Goal: Information Seeking & Learning: Check status

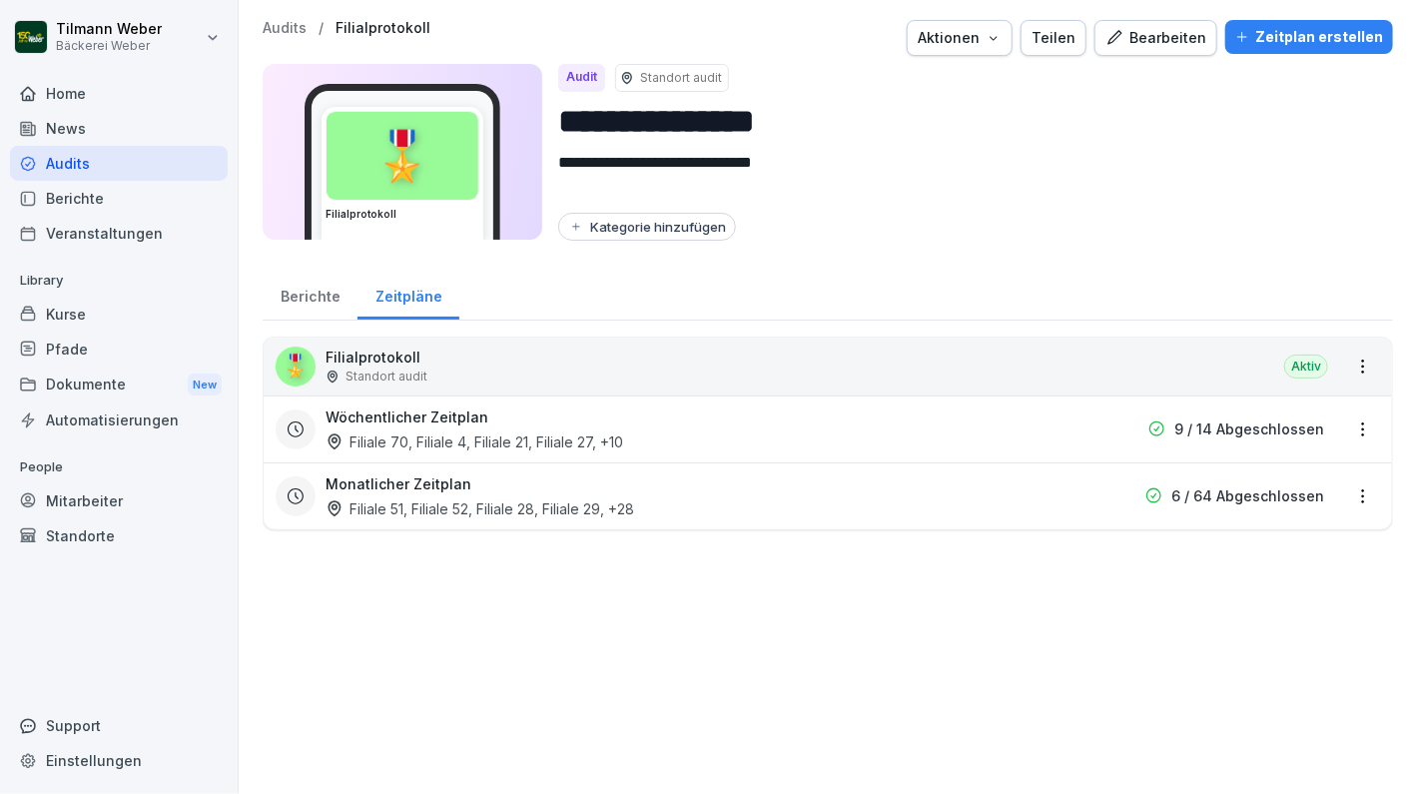
click at [304, 291] on div "Berichte" at bounding box center [310, 294] width 95 height 51
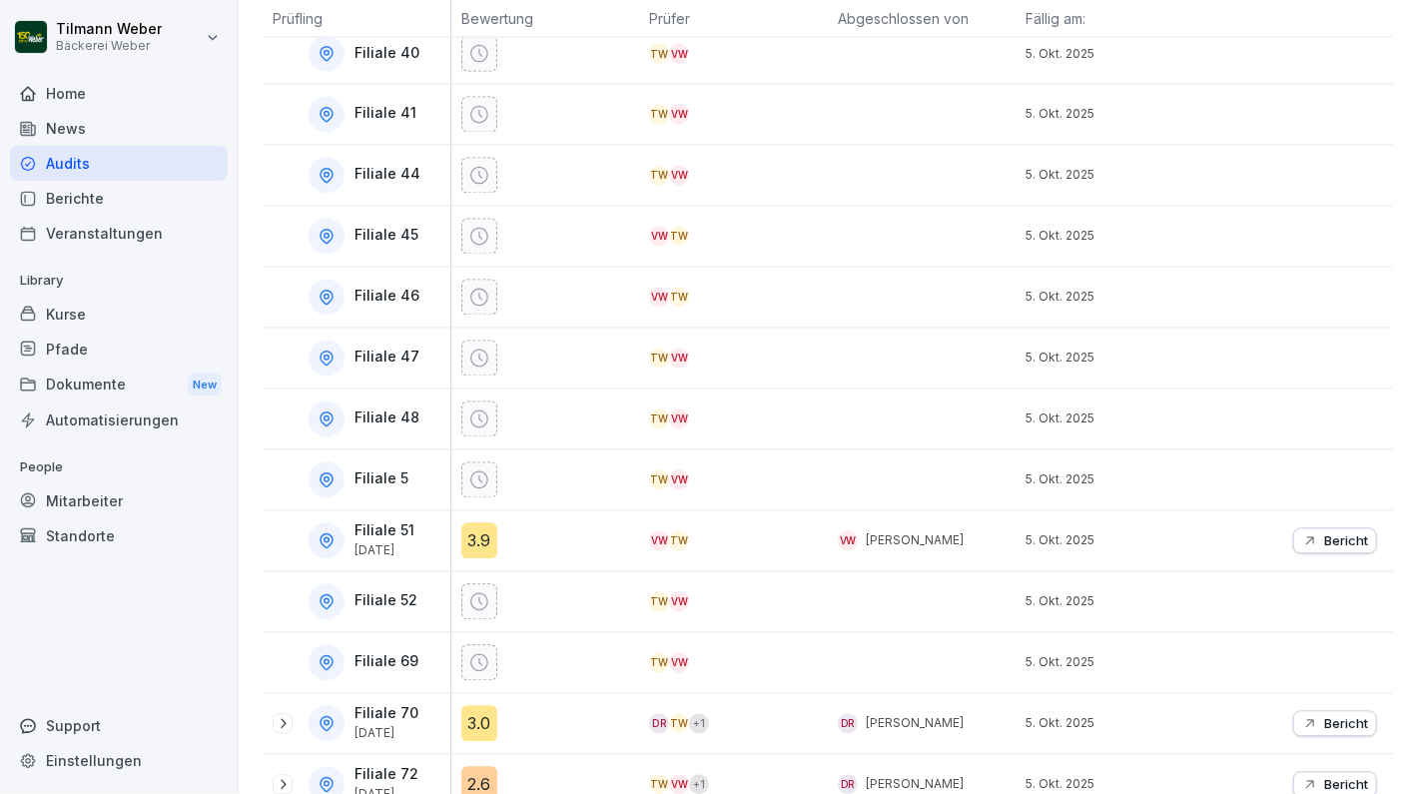
scroll to position [1599, 0]
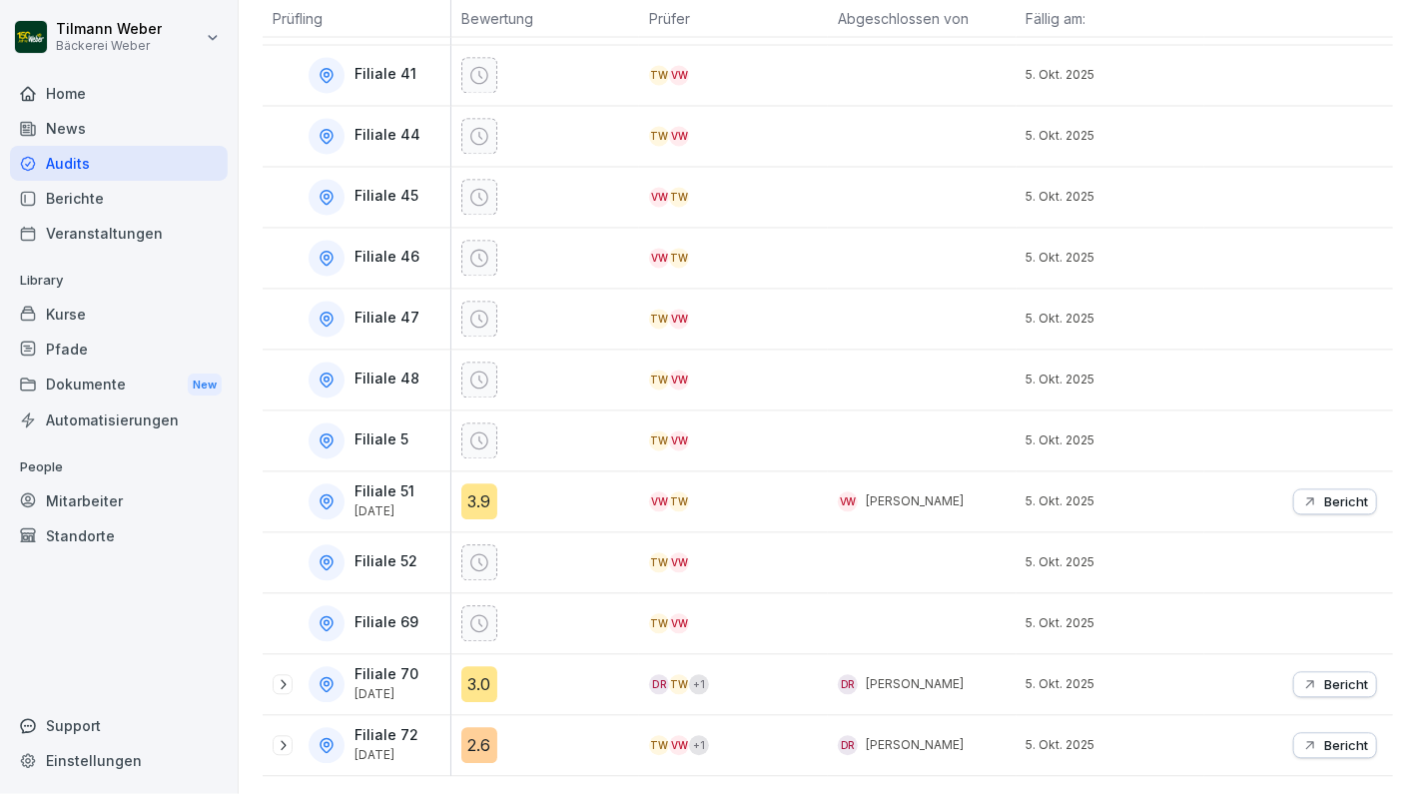
click at [281, 677] on icon at bounding box center [283, 685] width 16 height 16
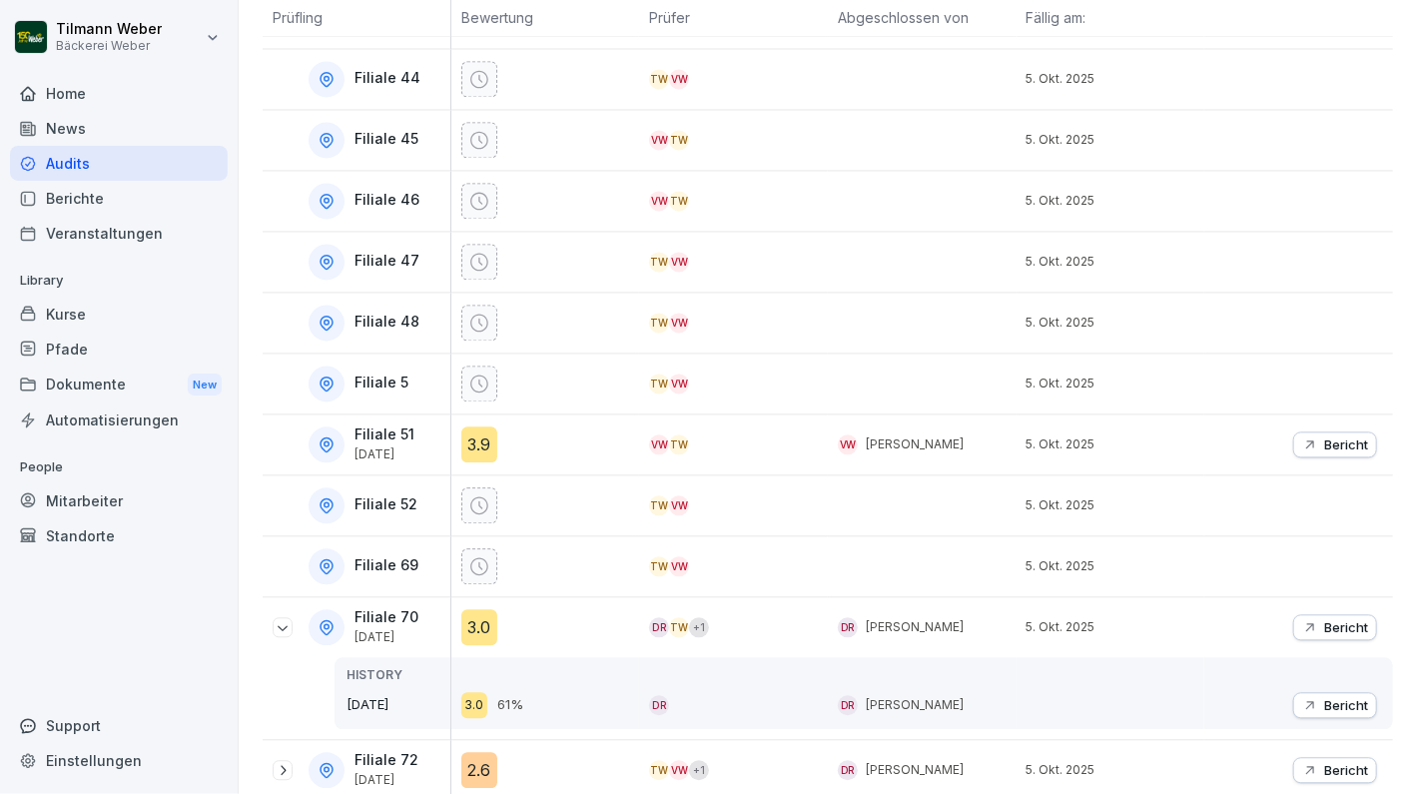
scroll to position [1680, 0]
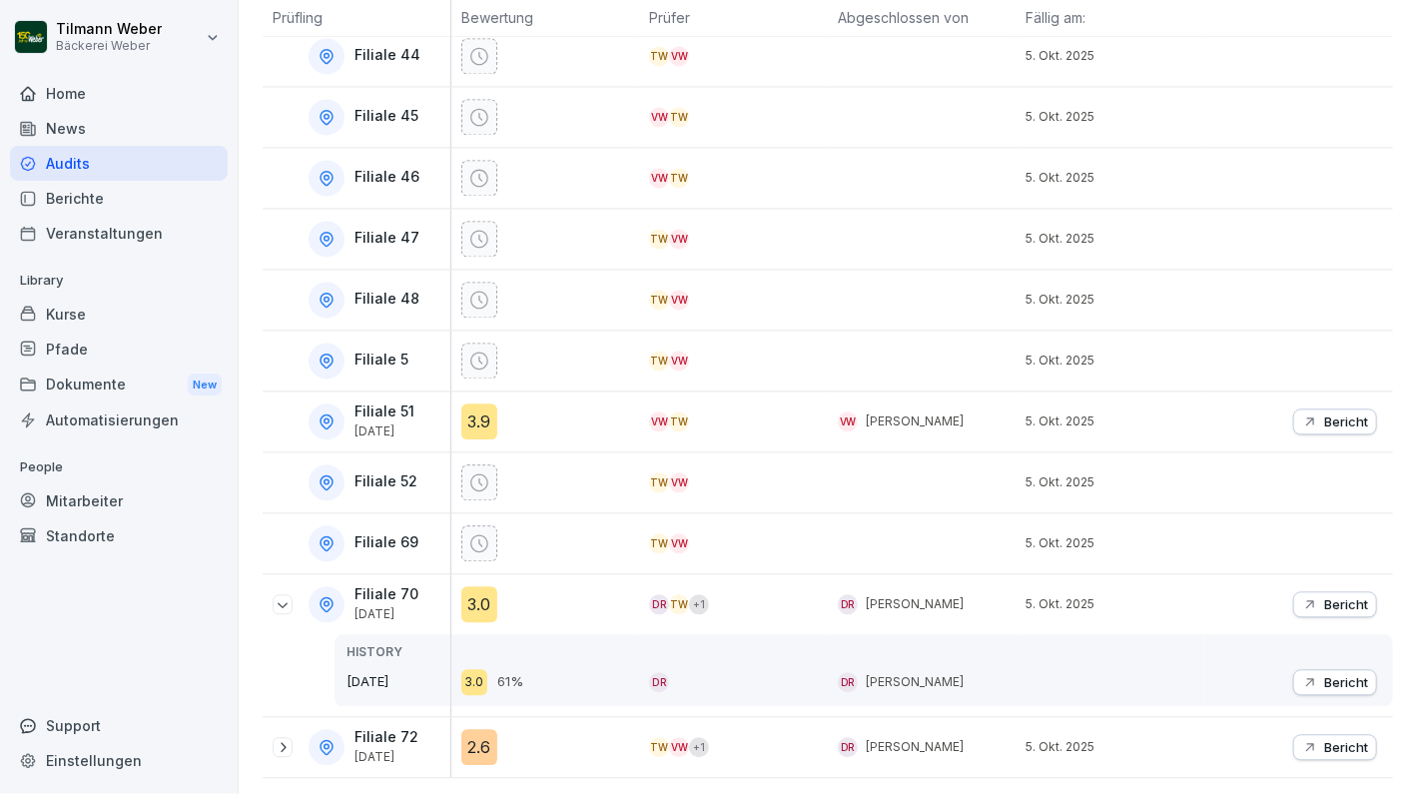
click at [283, 596] on icon at bounding box center [283, 604] width 16 height 16
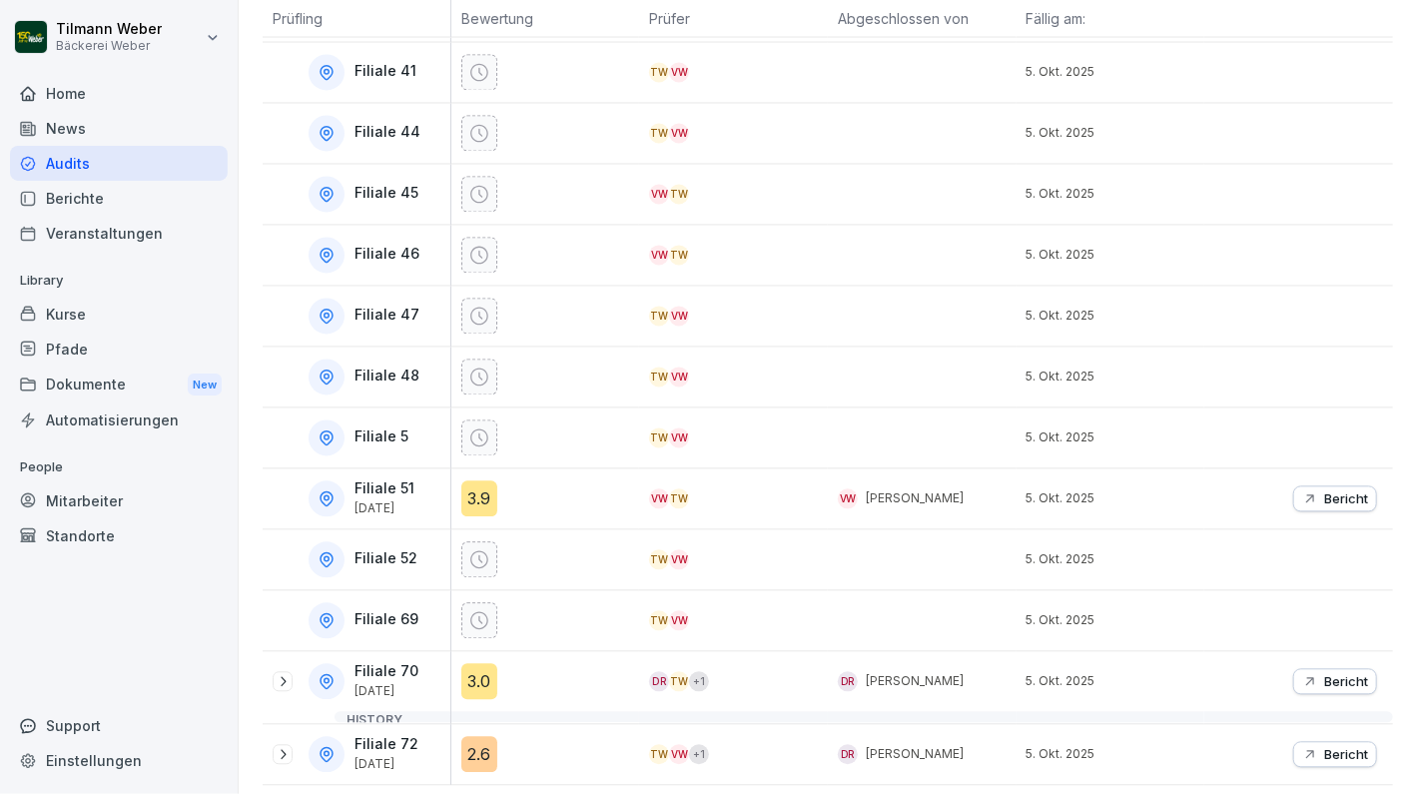
scroll to position [1599, 0]
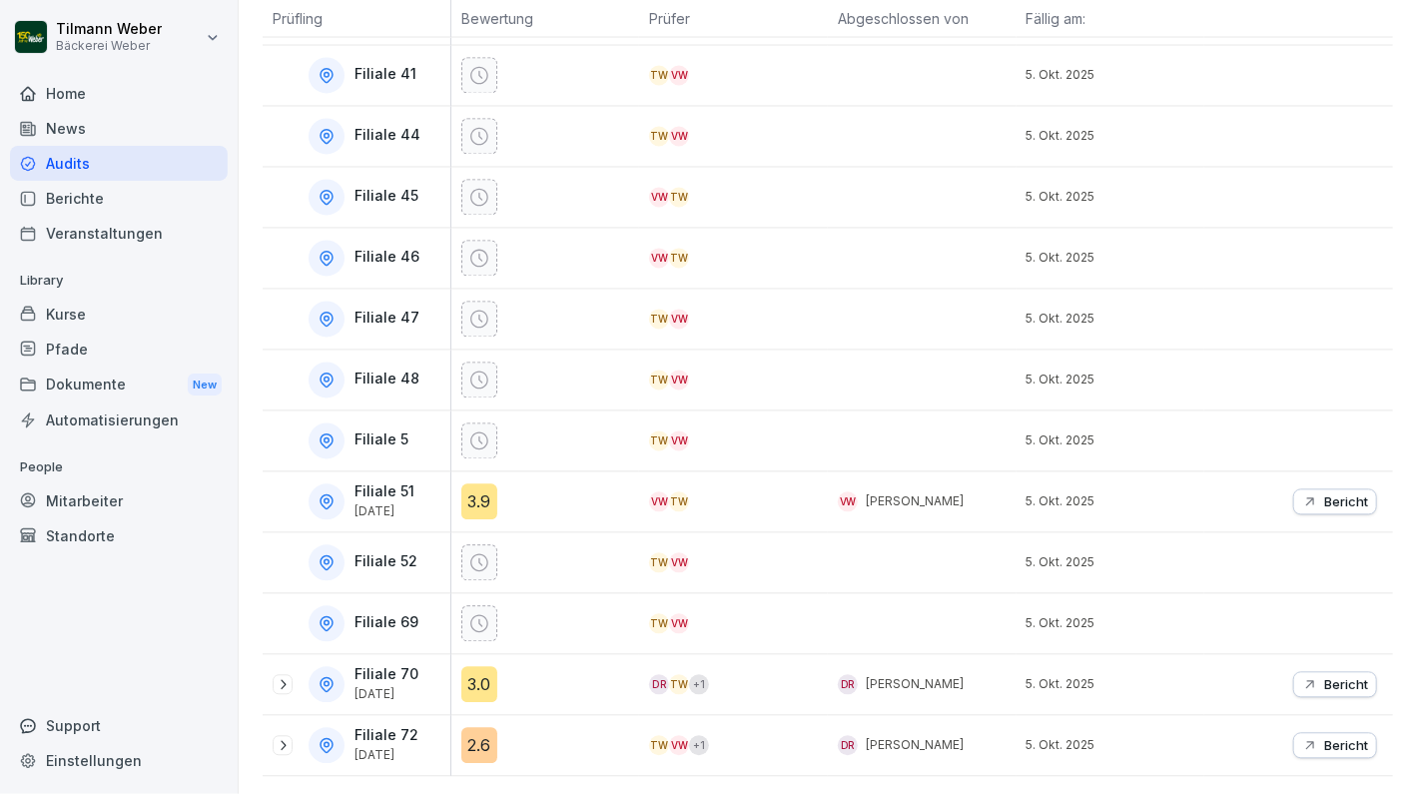
click at [286, 738] on icon at bounding box center [283, 746] width 16 height 16
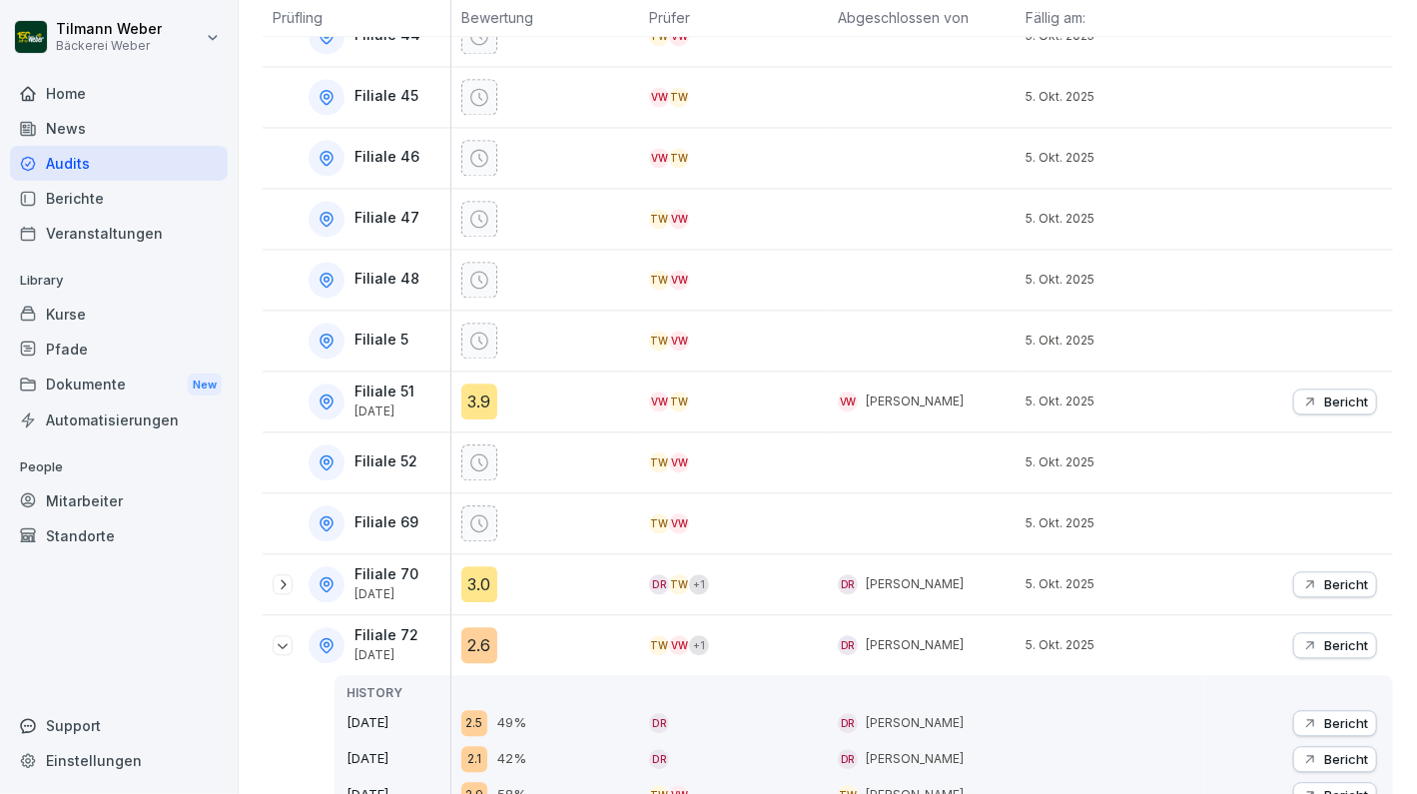
scroll to position [1752, 0]
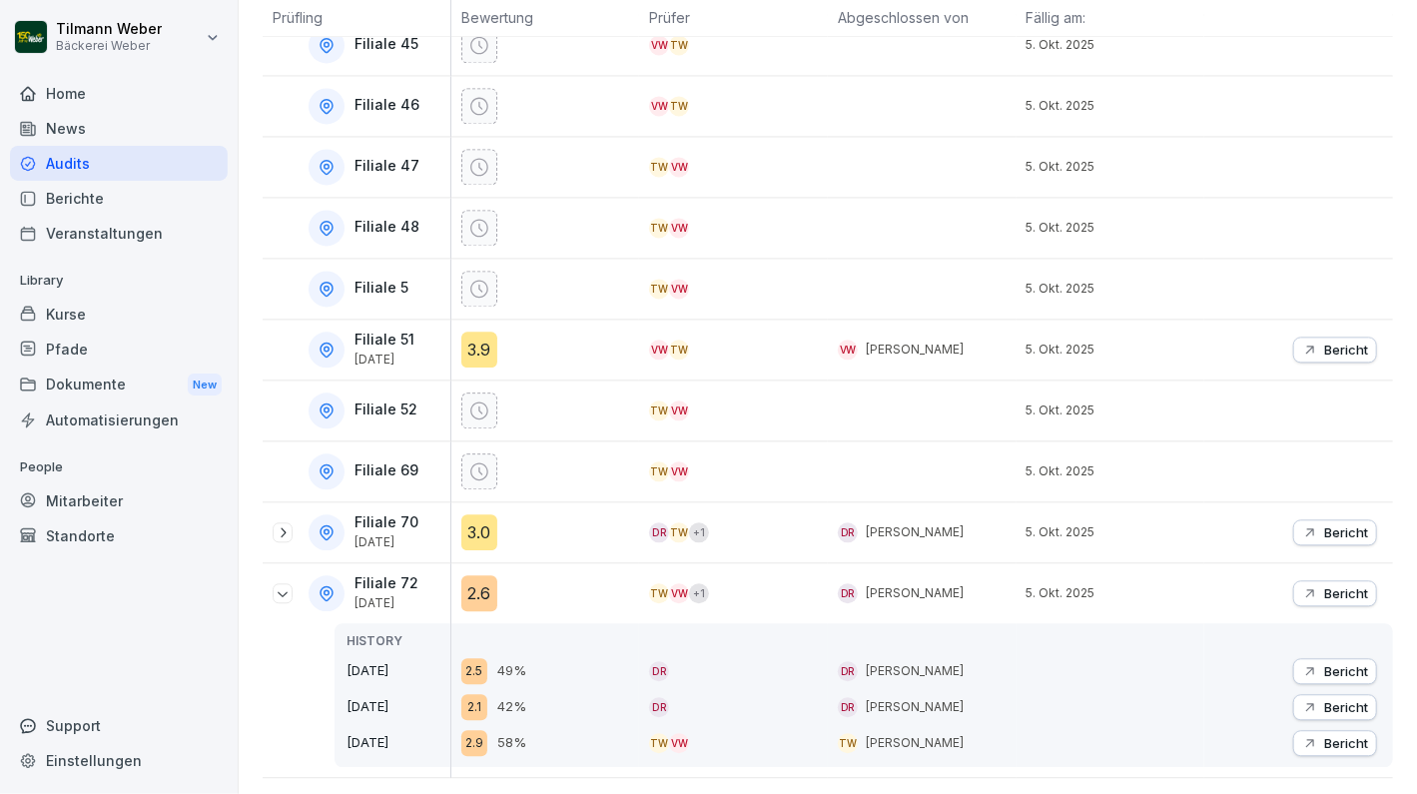
click at [489, 730] on div "2.9 58%" at bounding box center [550, 743] width 179 height 26
click at [1346, 735] on p "Bericht" at bounding box center [1346, 743] width 44 height 16
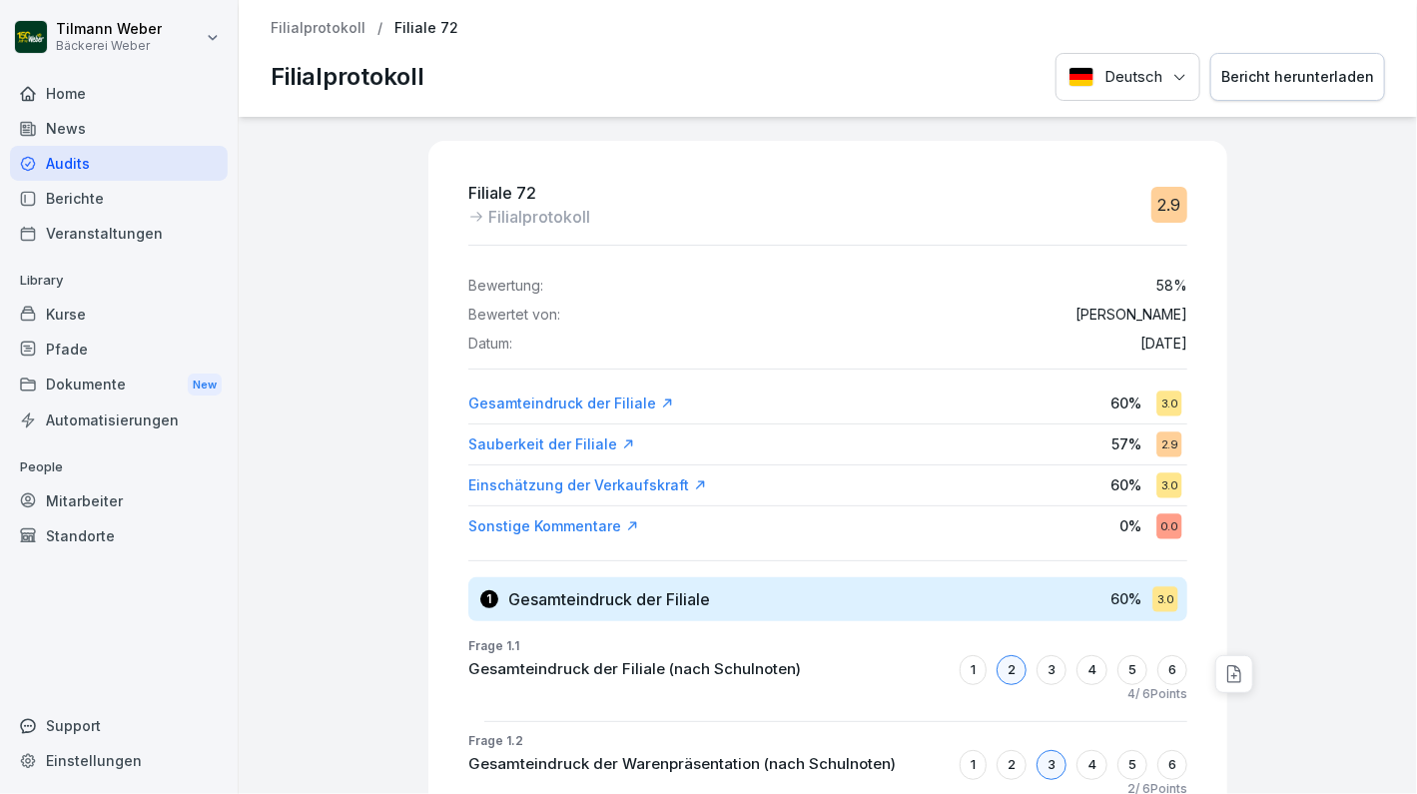
click at [582, 525] on div "Sonstige Kommentare" at bounding box center [553, 526] width 171 height 20
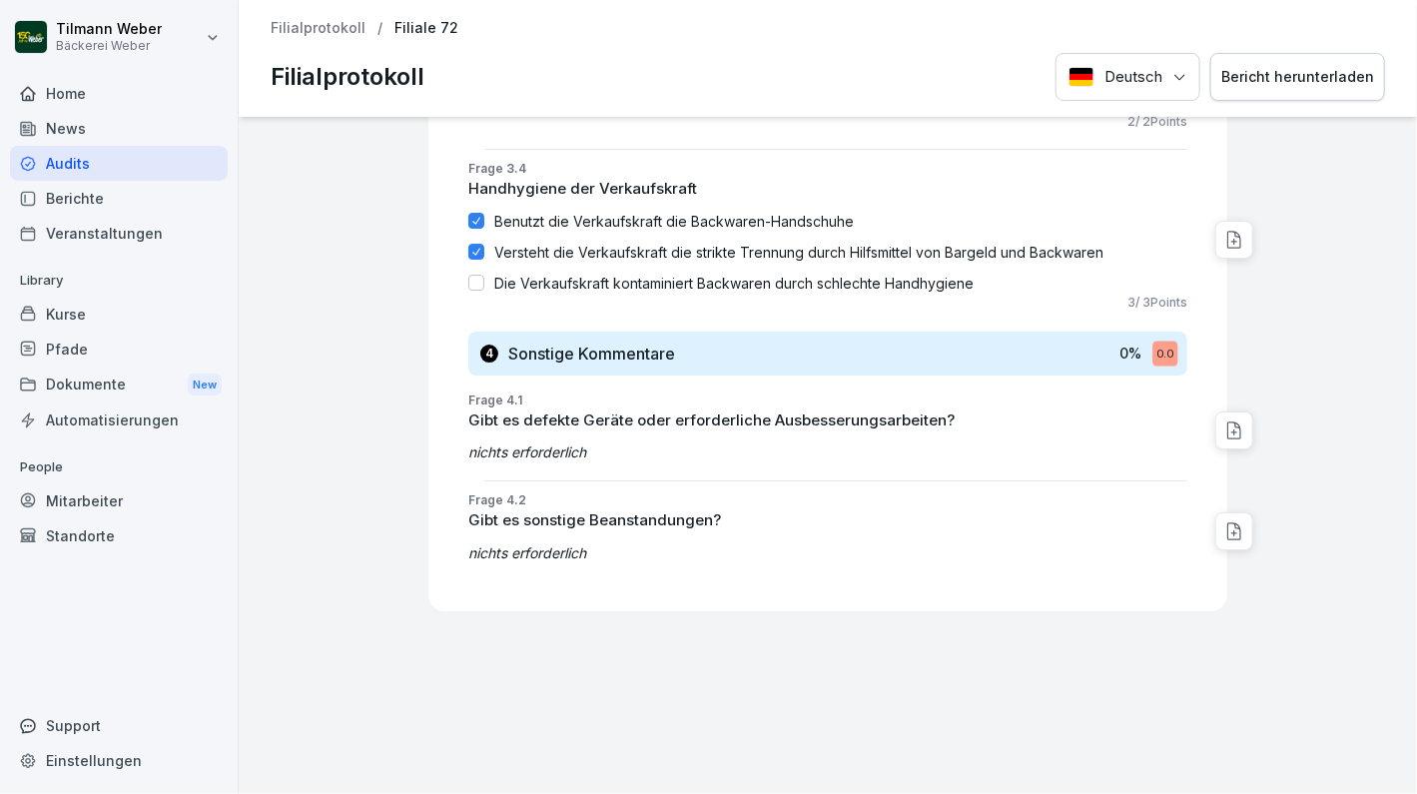
click at [1225, 420] on icon at bounding box center [1235, 430] width 20 height 20
click at [1153, 341] on div "0.0" at bounding box center [1165, 353] width 25 height 25
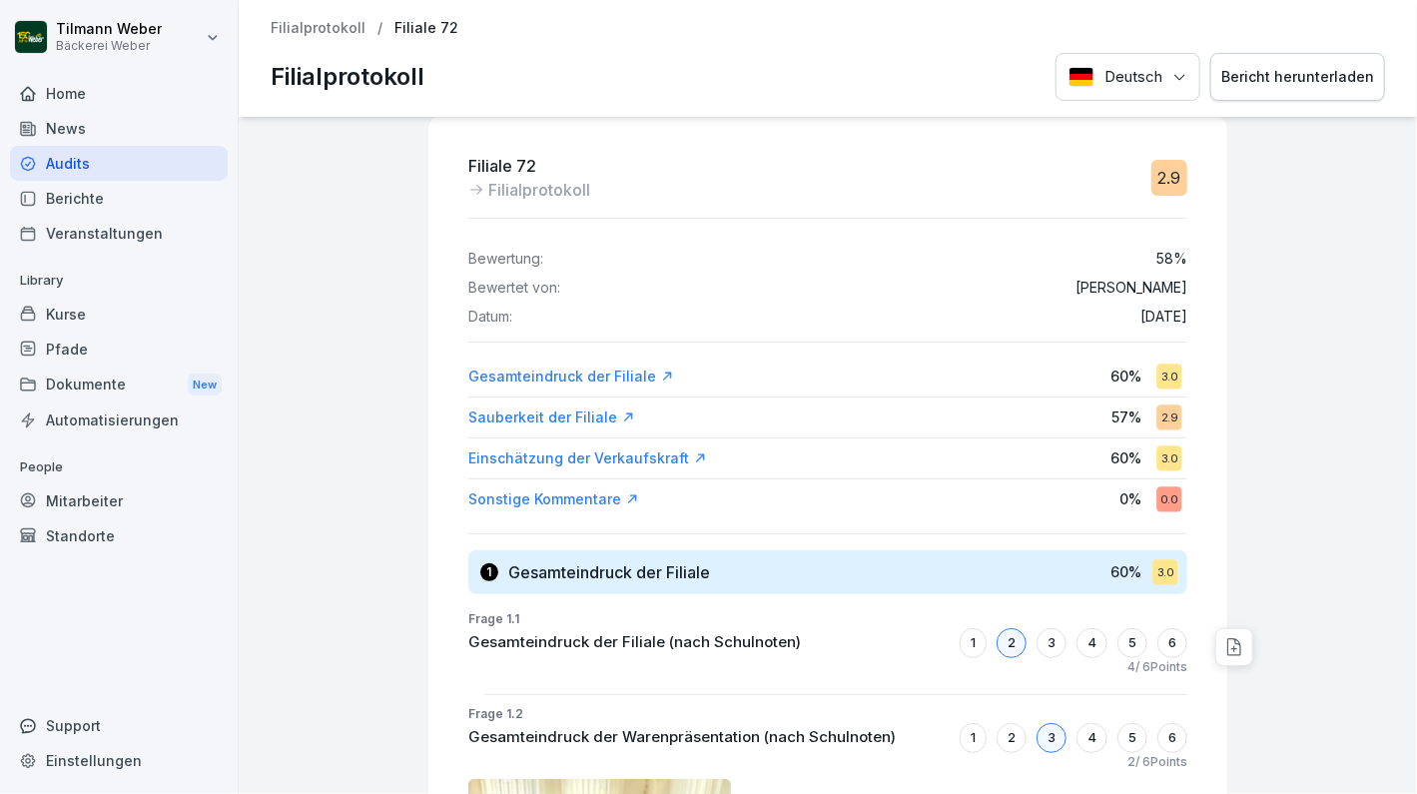
scroll to position [0, 0]
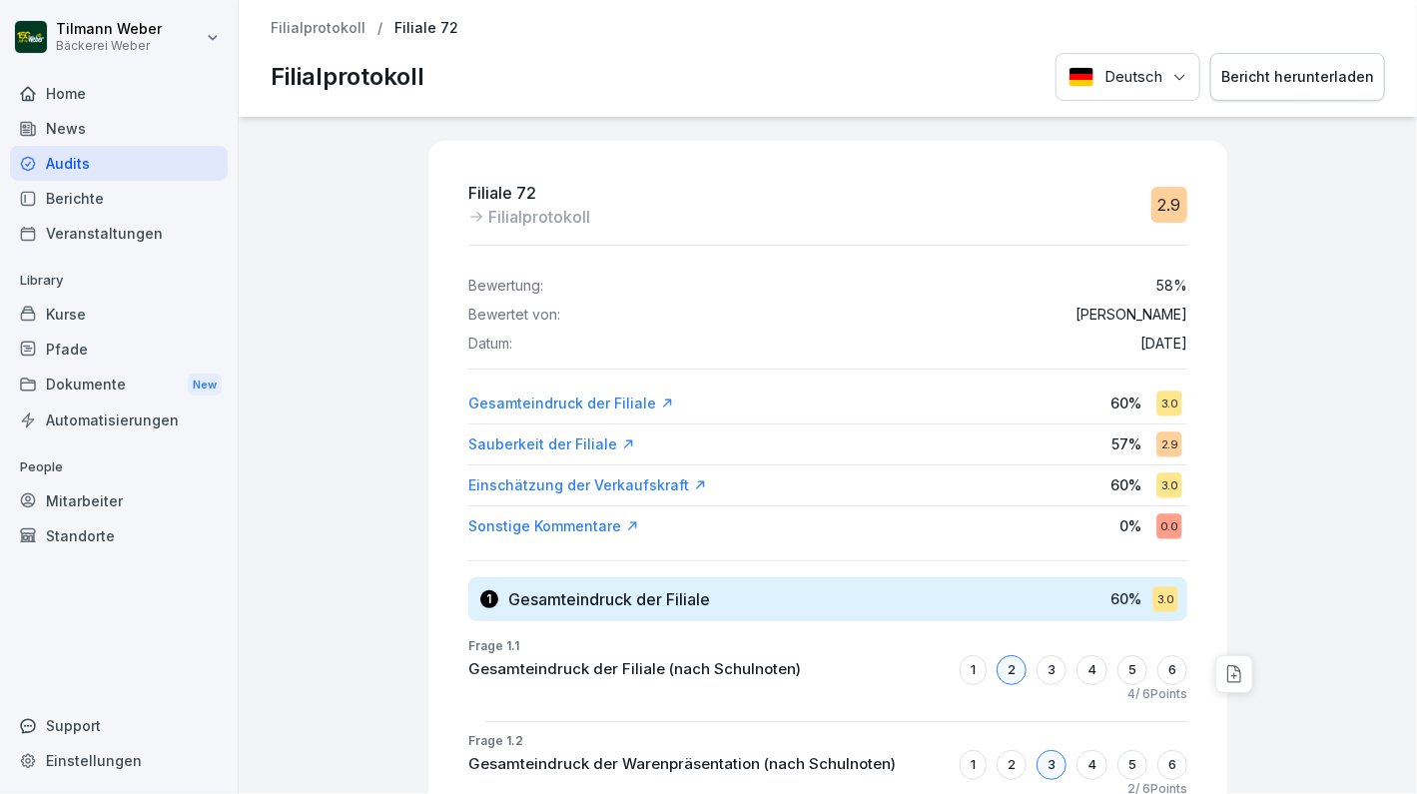
click at [349, 24] on p "Filialprotokoll" at bounding box center [318, 28] width 95 height 17
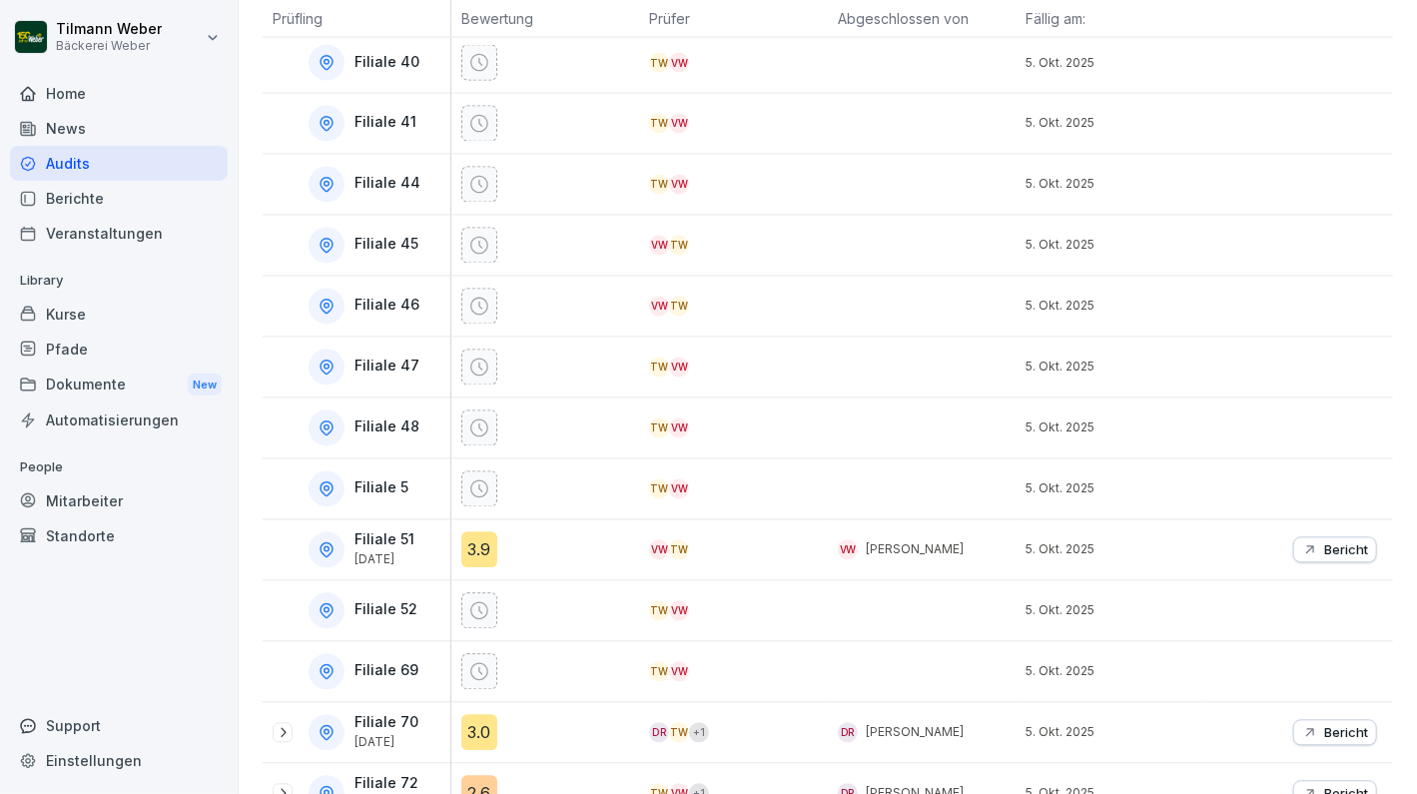
scroll to position [1599, 0]
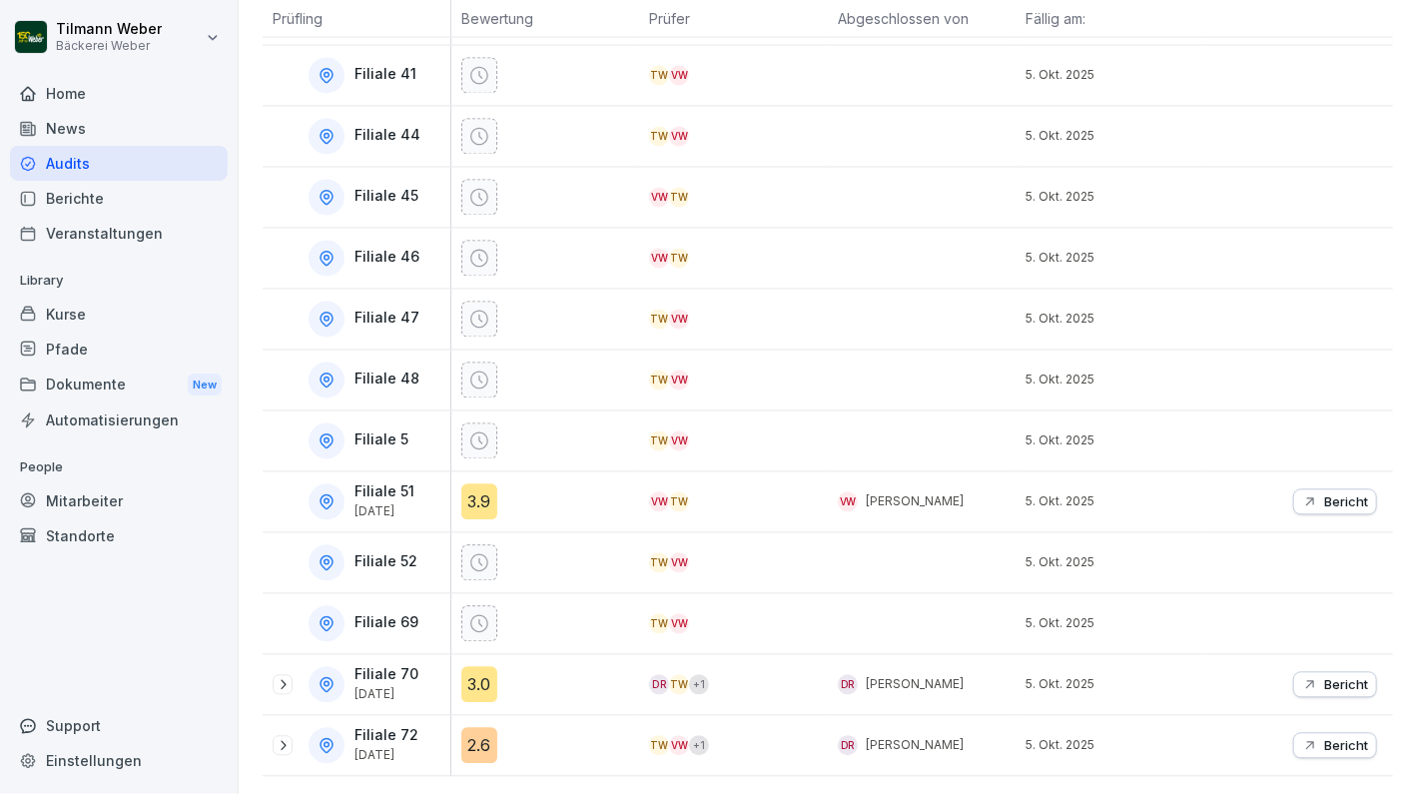
click at [278, 738] on icon at bounding box center [283, 746] width 16 height 16
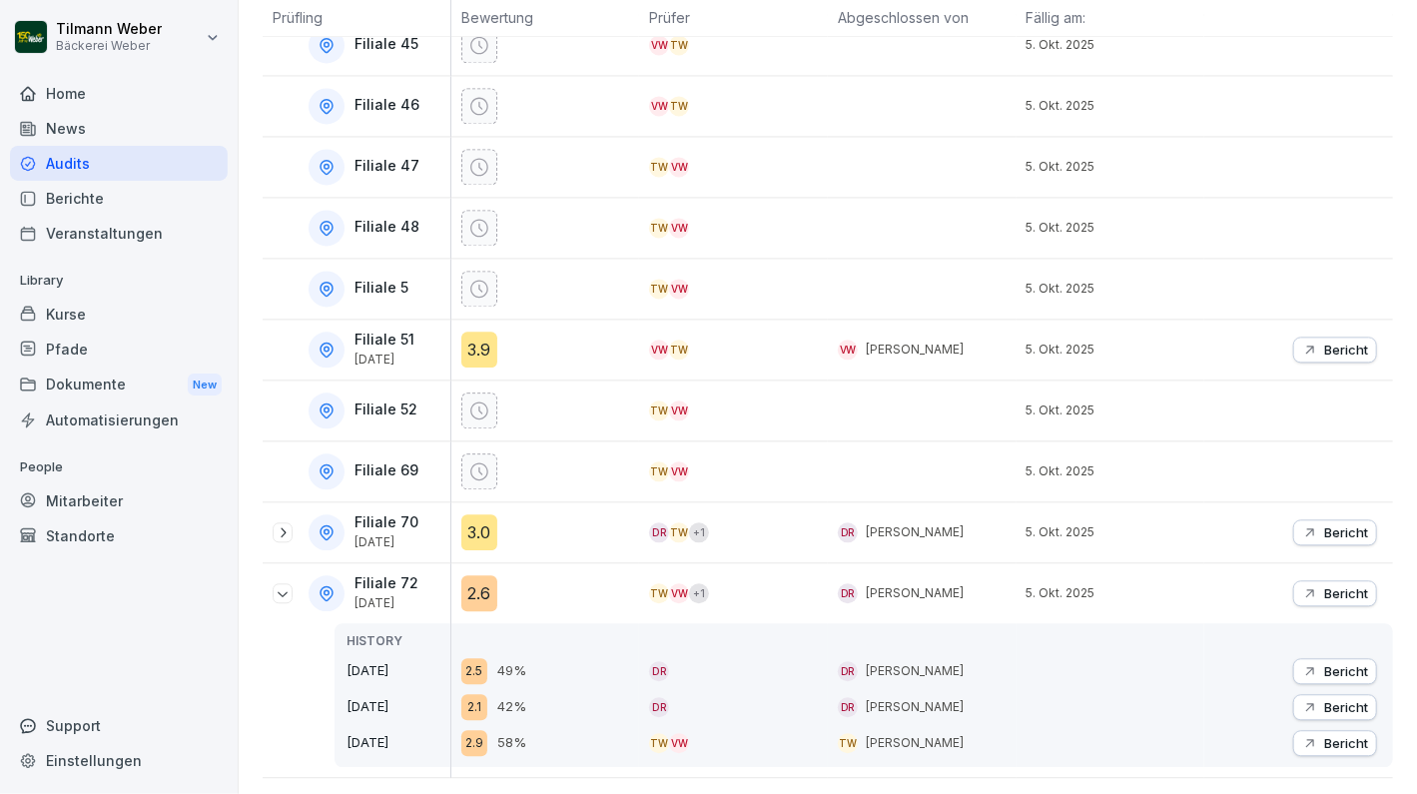
click at [412, 697] on p "[DATE]" at bounding box center [399, 707] width 104 height 20
click at [472, 694] on div "2.1" at bounding box center [474, 707] width 26 height 26
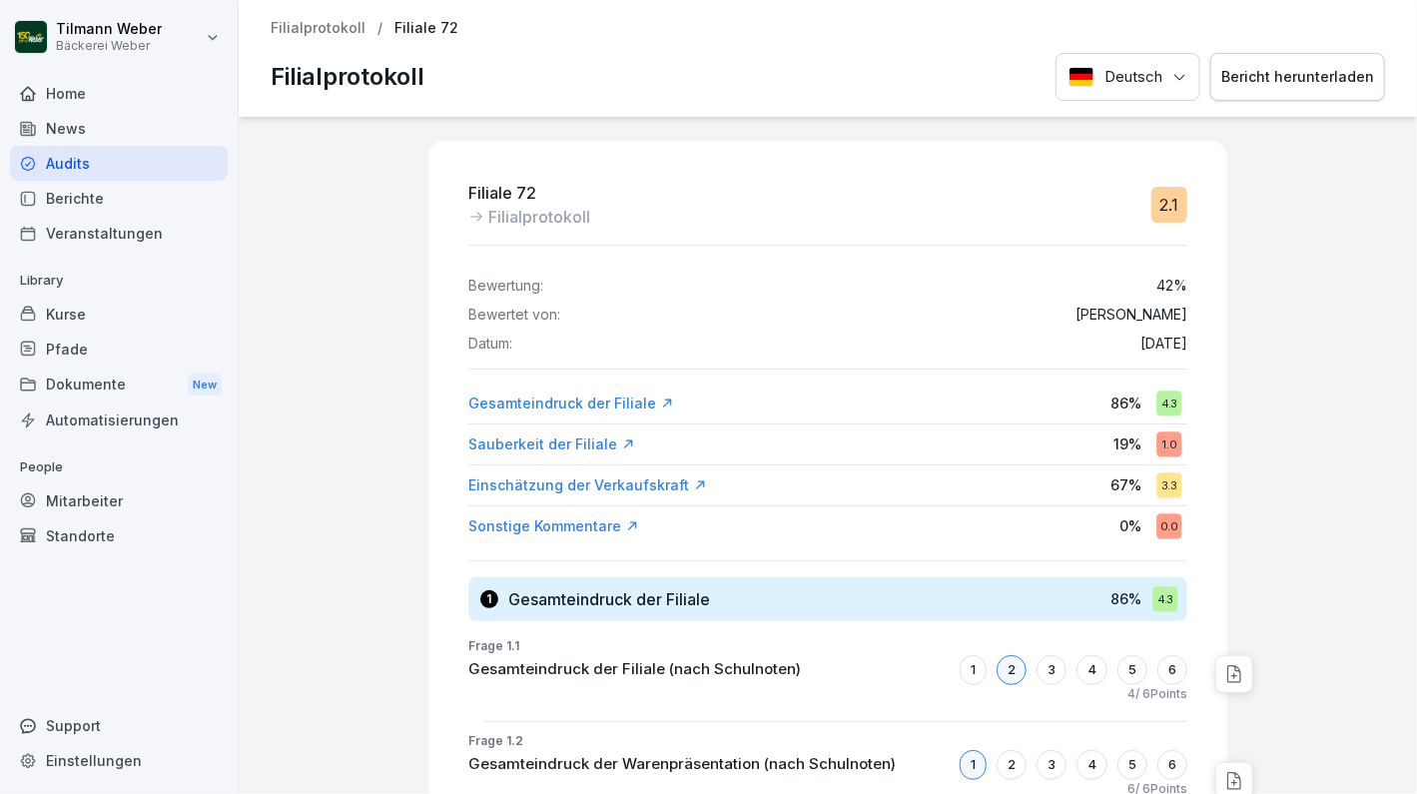
click at [535, 518] on div "Sonstige Kommentare" at bounding box center [553, 526] width 171 height 20
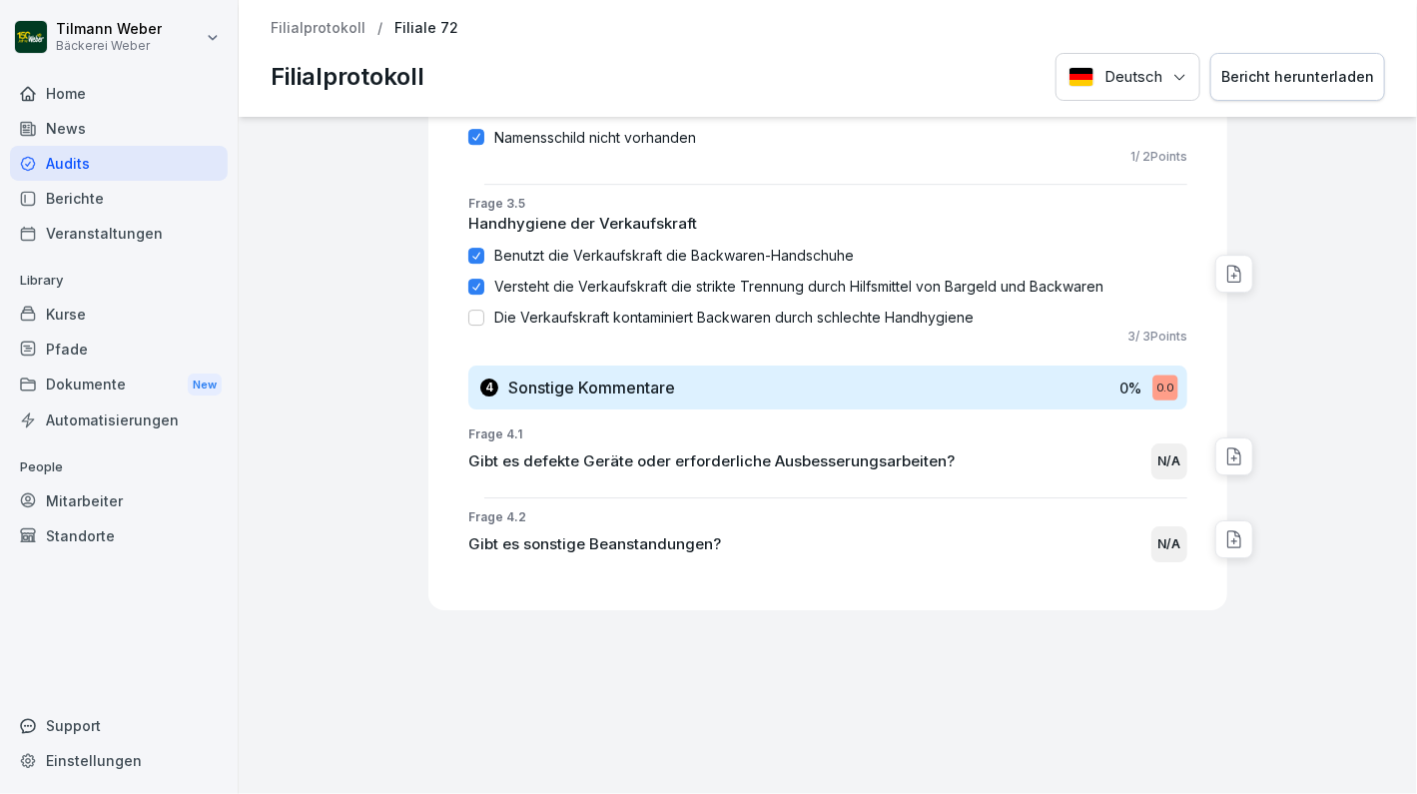
click at [1120, 378] on p "0 %" at bounding box center [1131, 388] width 22 height 21
click at [1157, 376] on div "0.0" at bounding box center [1165, 388] width 25 height 25
click at [1225, 446] on icon at bounding box center [1235, 456] width 20 height 20
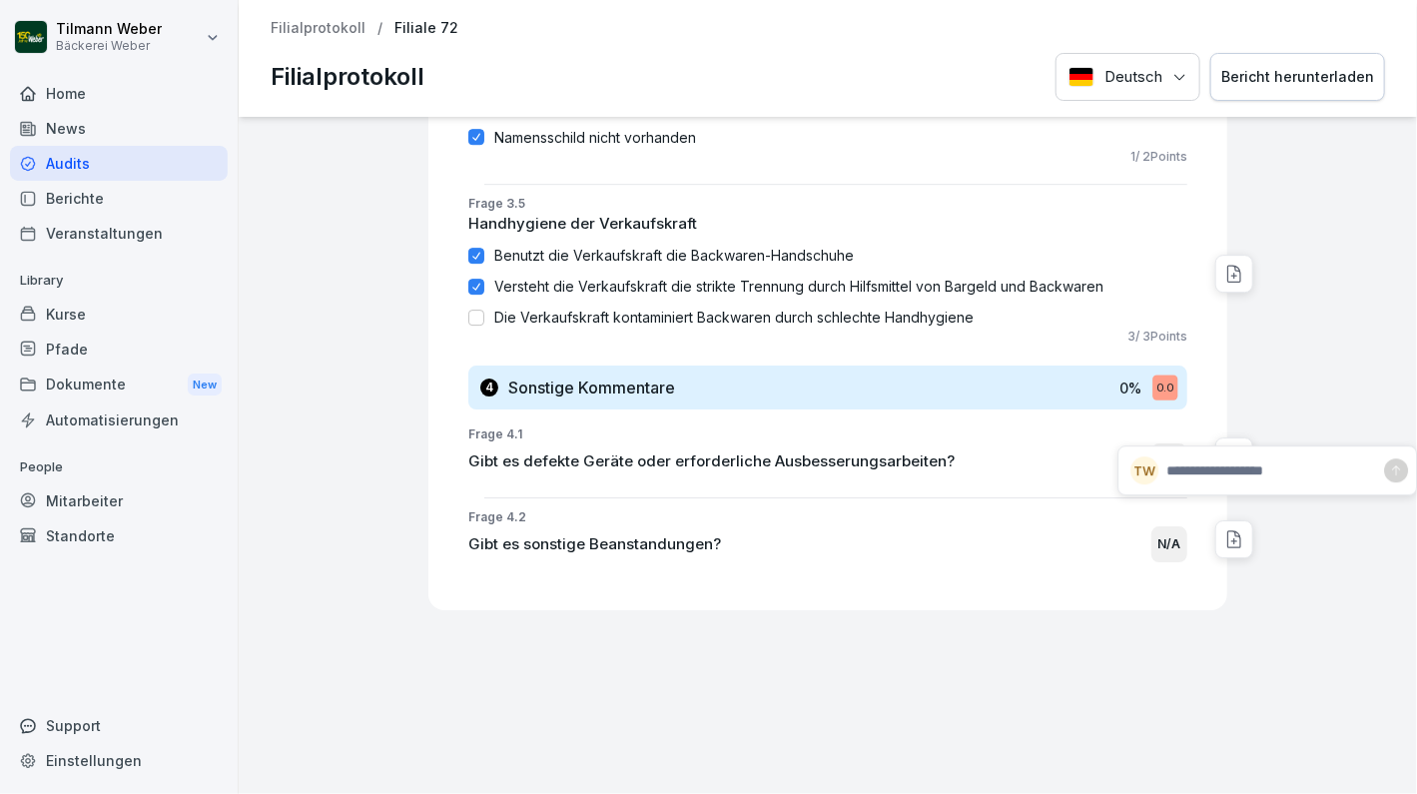
click at [1225, 446] on icon at bounding box center [1235, 456] width 20 height 20
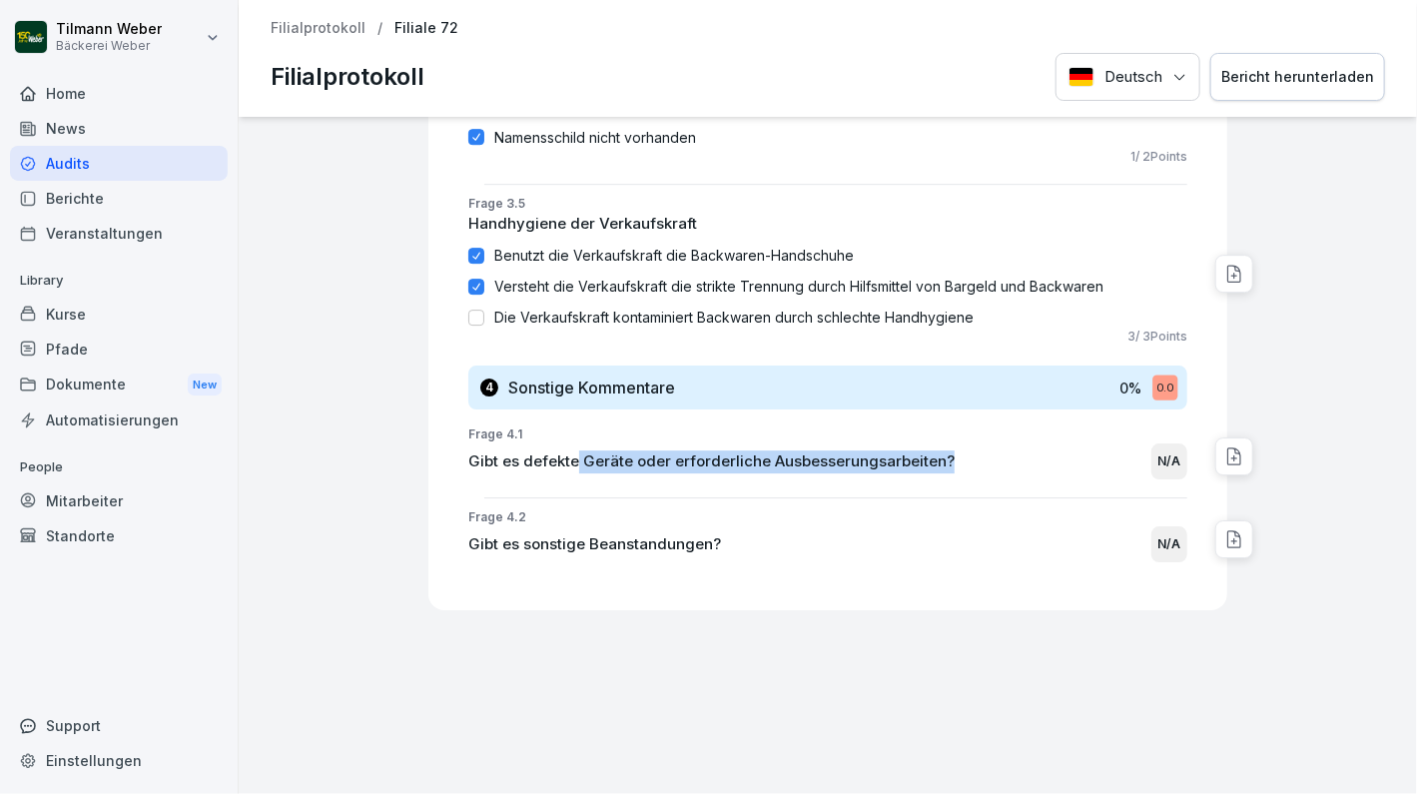
drag, startPoint x: 561, startPoint y: 435, endPoint x: 1006, endPoint y: 450, distance: 444.7
click at [1006, 450] on div "Frage 4.1 Gibt es defekte Geräte oder erforderliche Ausbesserungsarbeiten? N/A" at bounding box center [835, 456] width 783 height 62
click at [1015, 448] on div "Gibt es defekte Geräte oder erforderliche Ausbesserungsarbeiten? N/A" at bounding box center [827, 461] width 719 height 36
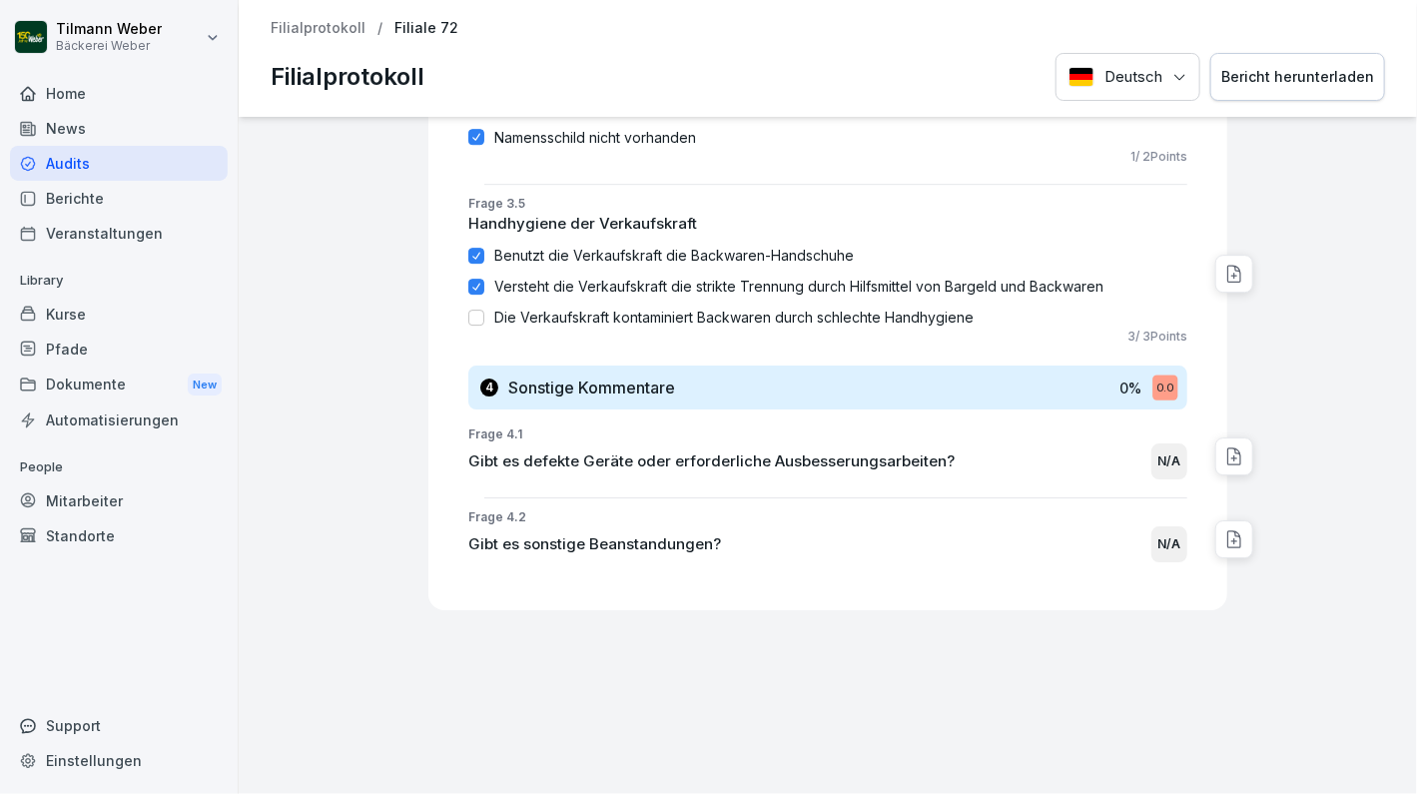
click at [1183, 432] on div "Frage 4.1 Gibt es defekte Geräte oder erforderliche Ausbesserungsarbeiten? N/A" at bounding box center [835, 456] width 783 height 62
click at [1168, 443] on div "N/A" at bounding box center [1170, 461] width 36 height 36
click at [1155, 376] on div "0.0" at bounding box center [1165, 388] width 25 height 25
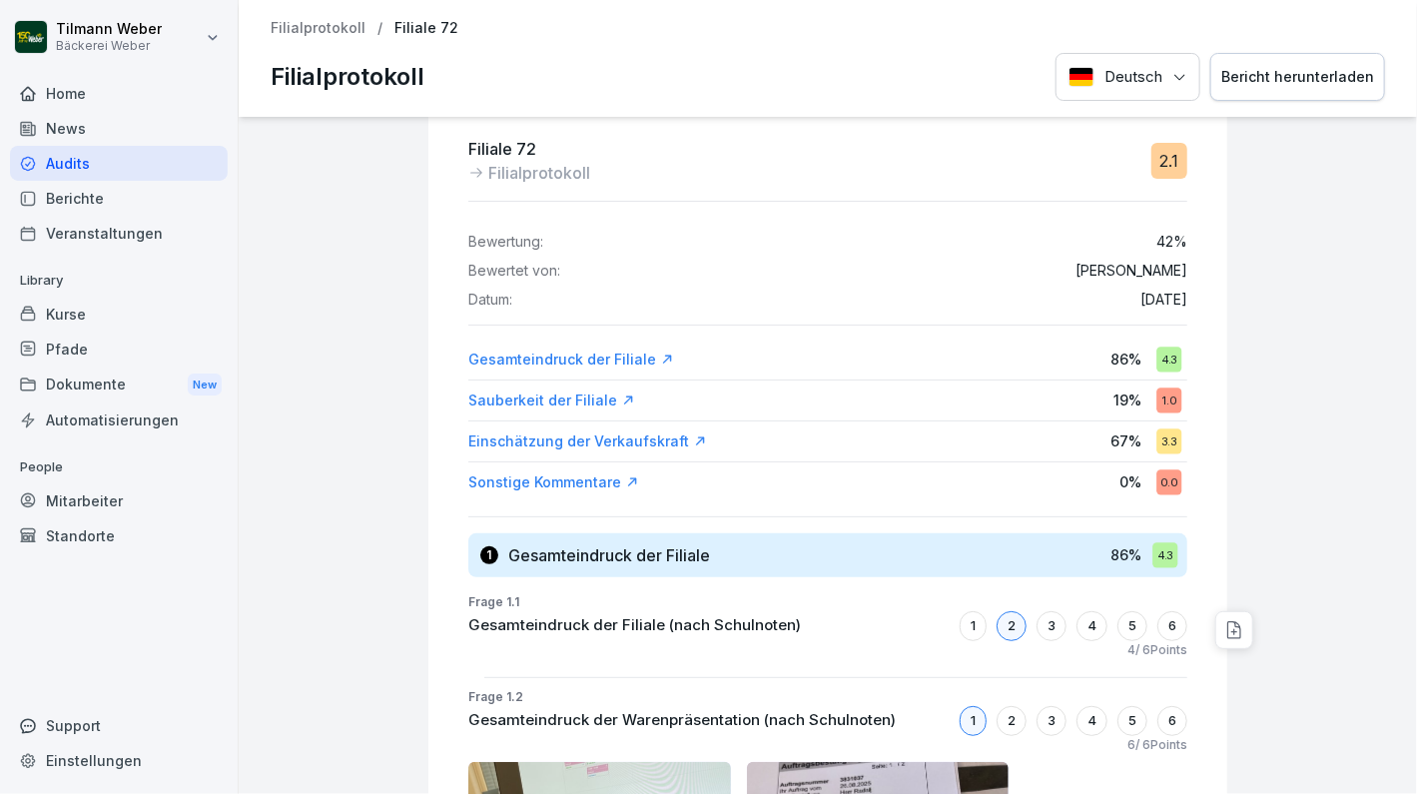
scroll to position [0, 0]
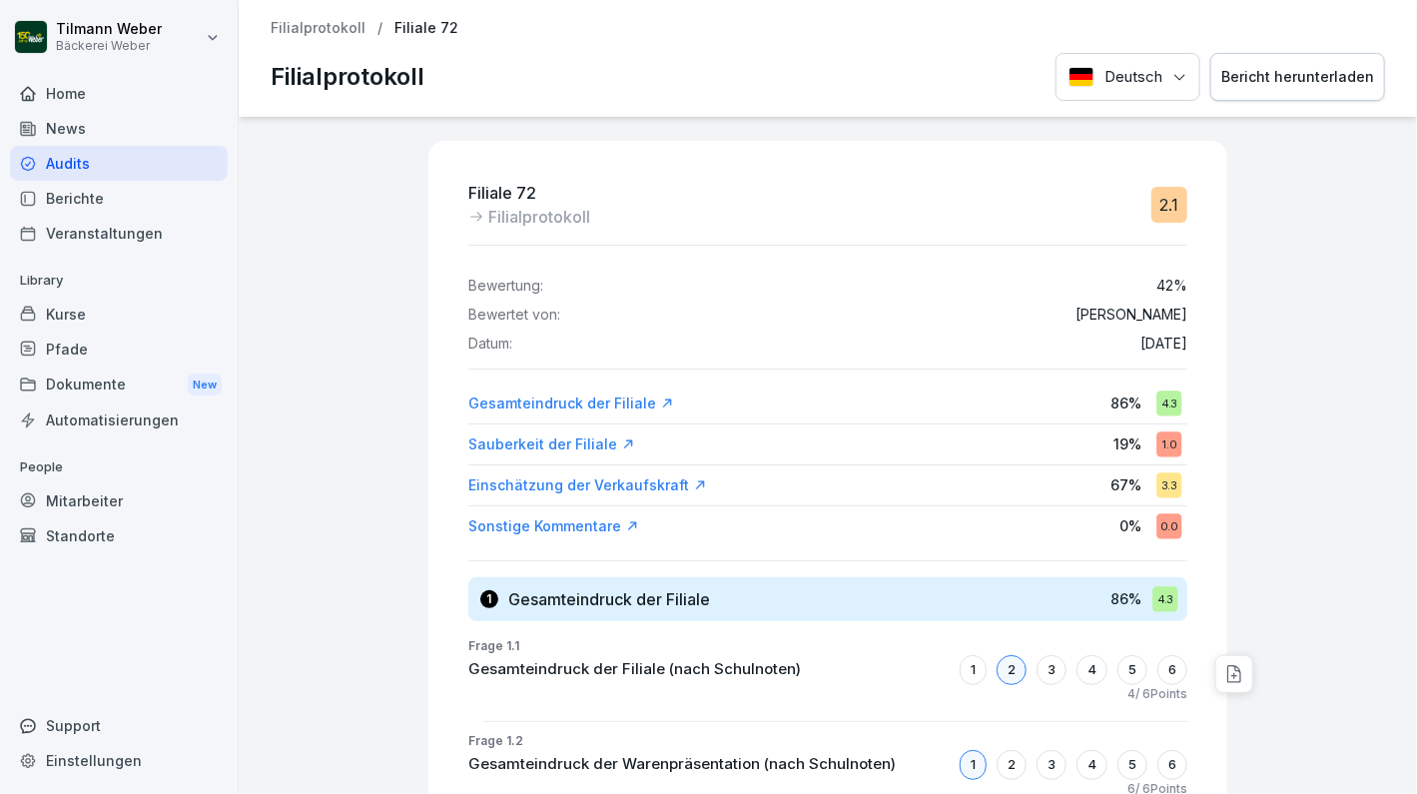
click at [289, 17] on div "Filialprotokoll / Filiale 72 Filialprotokoll Deutsch Bericht herunterladen" at bounding box center [828, 58] width 1179 height 117
click at [292, 28] on p "Filialprotokoll" at bounding box center [318, 28] width 95 height 17
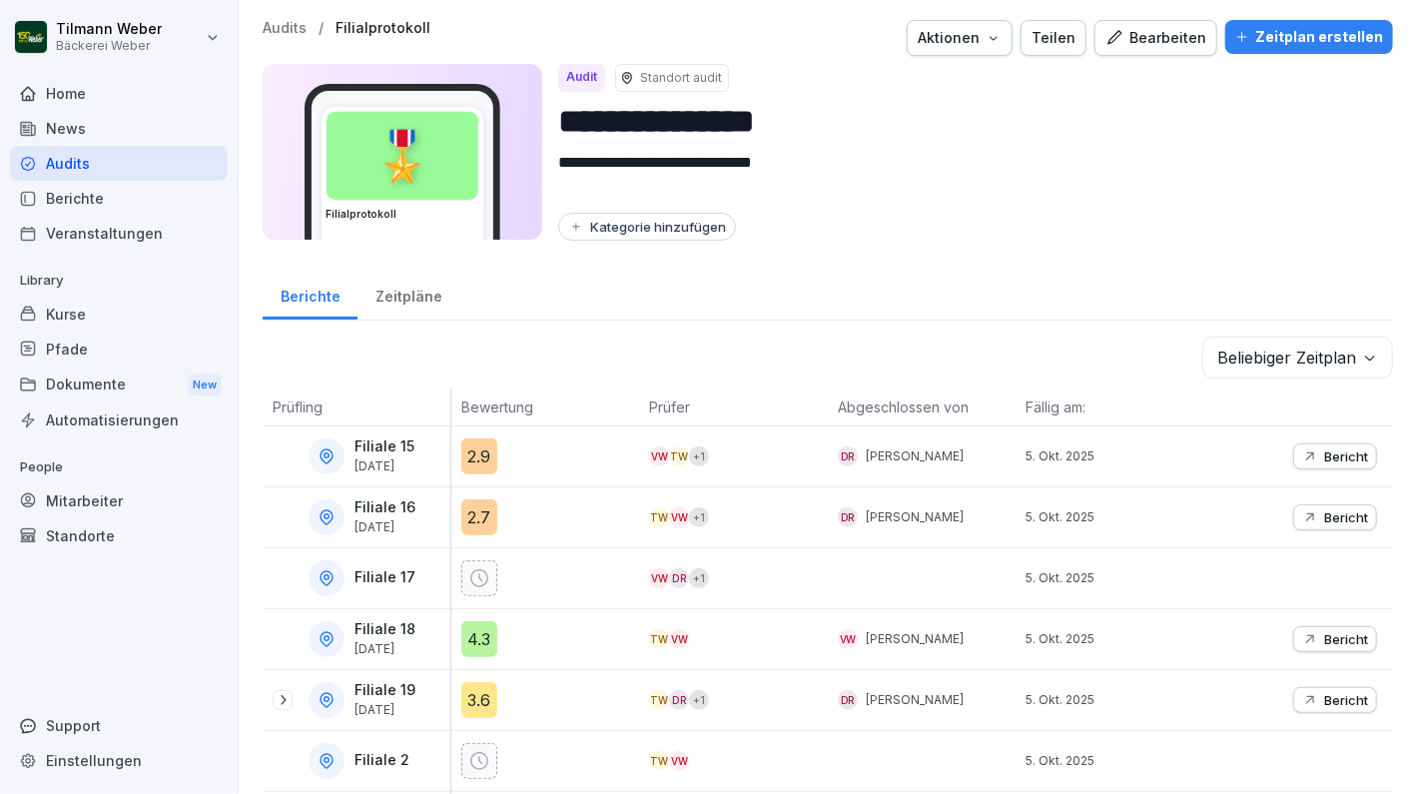
click at [481, 456] on div "2.9" at bounding box center [479, 456] width 36 height 36
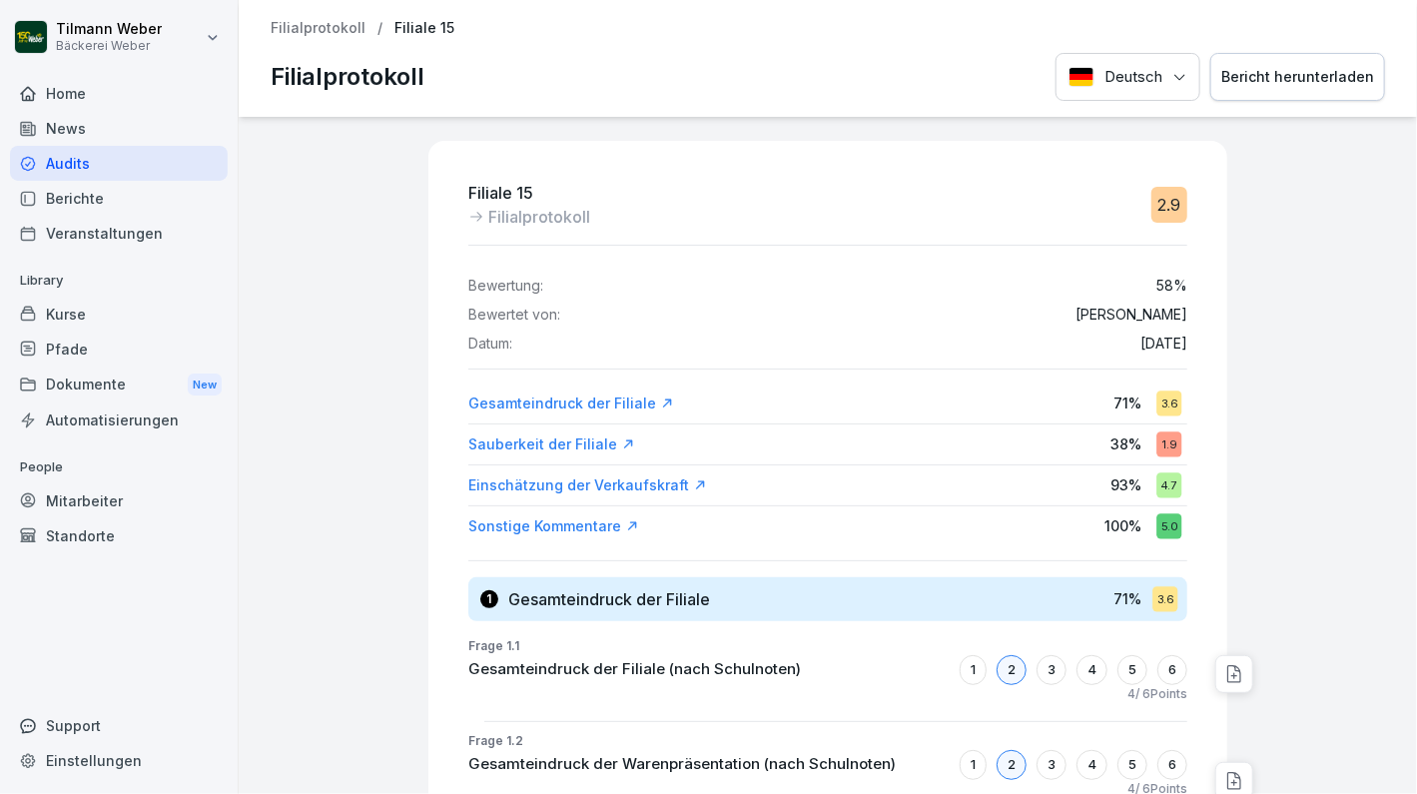
click at [1157, 443] on div "1.9" at bounding box center [1169, 443] width 25 height 25
click at [348, 28] on p "Filialprotokoll" at bounding box center [318, 28] width 95 height 17
